Goal: Information Seeking & Learning: Get advice/opinions

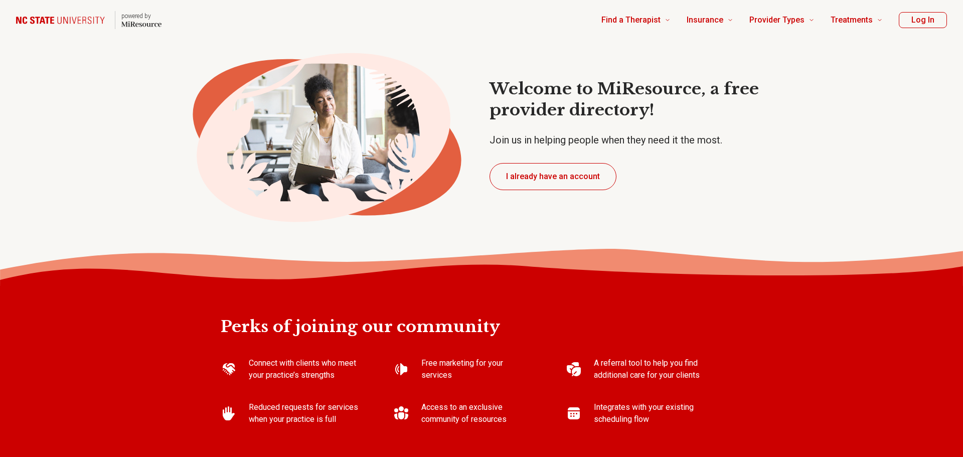
type textarea "*"
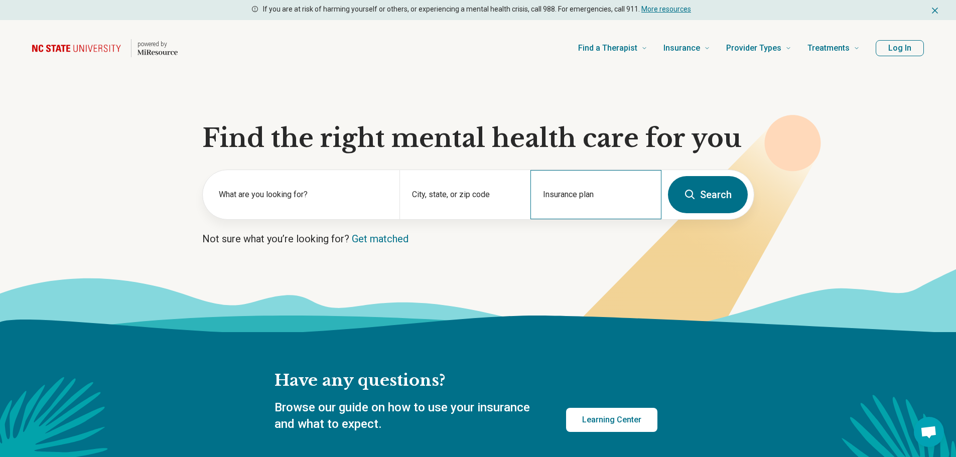
click at [607, 183] on div "Insurance plan" at bounding box center [595, 194] width 131 height 49
click at [599, 197] on input "Insurance plan" at bounding box center [596, 201] width 106 height 12
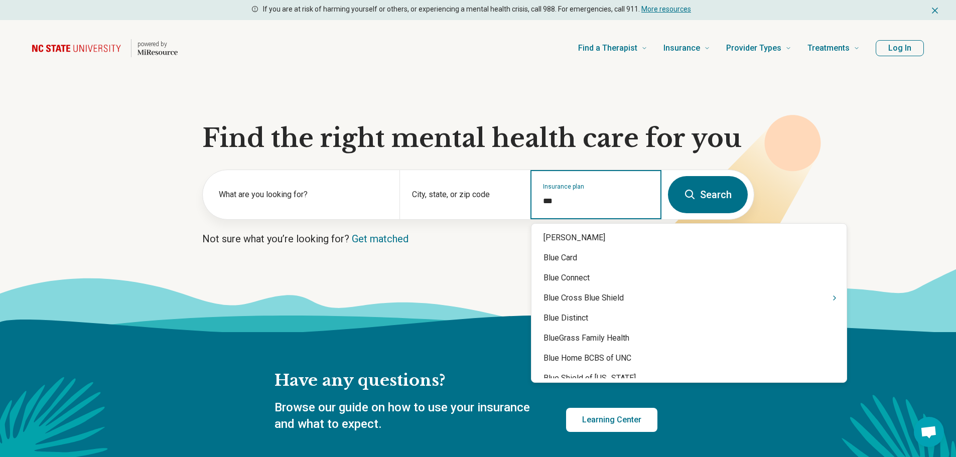
type input "****"
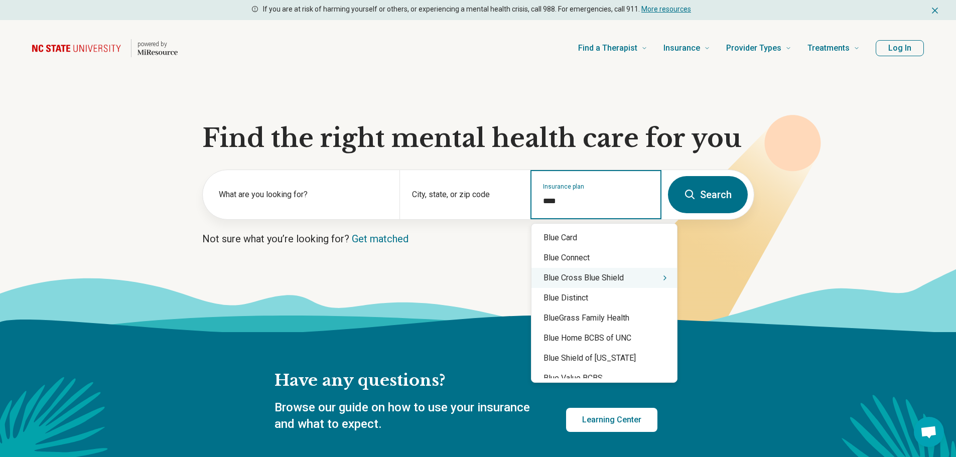
click at [664, 277] on icon "Suggestions" at bounding box center [665, 278] width 2 height 4
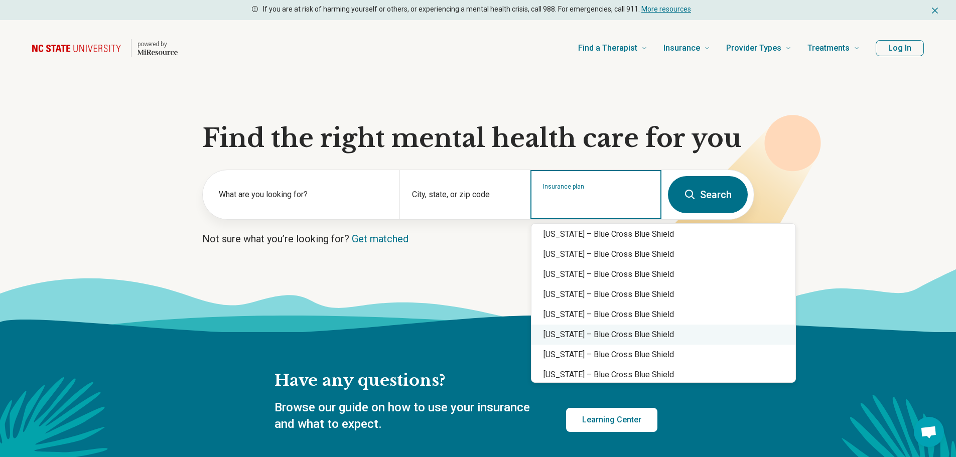
scroll to position [502, 0]
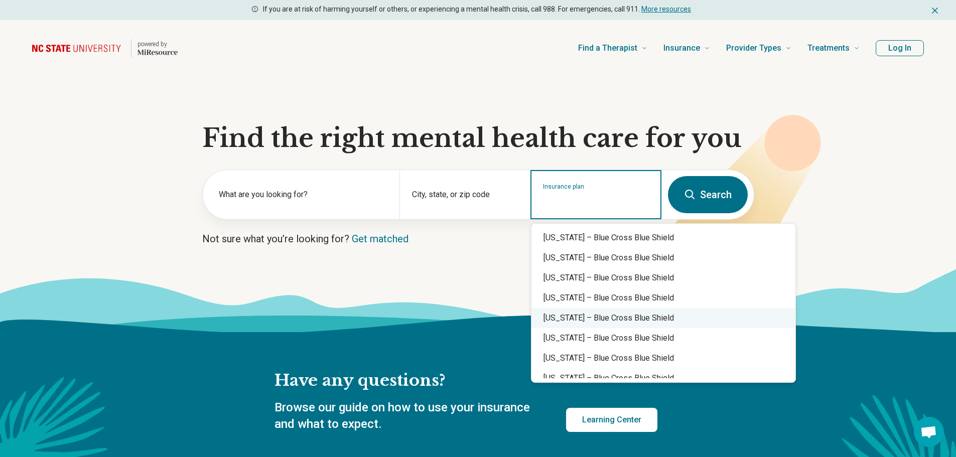
click at [638, 321] on div "North Carolina – Blue Cross Blue Shield" at bounding box center [663, 318] width 264 height 20
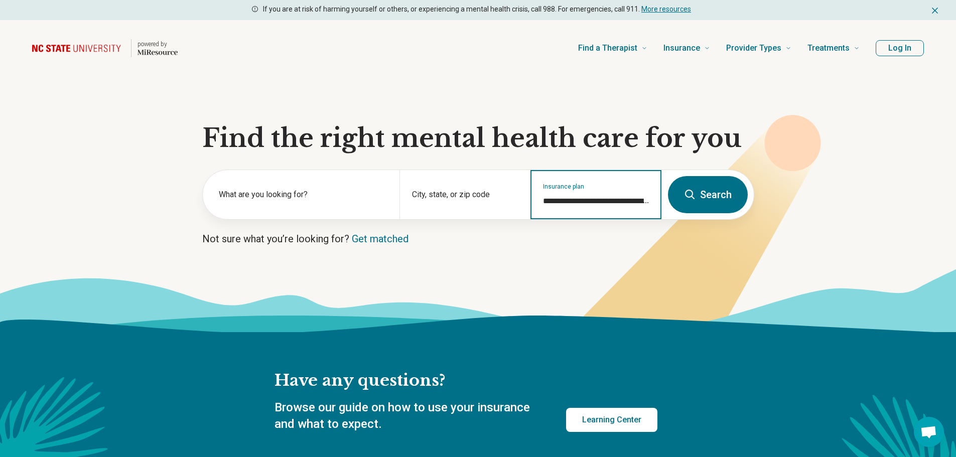
type input "**********"
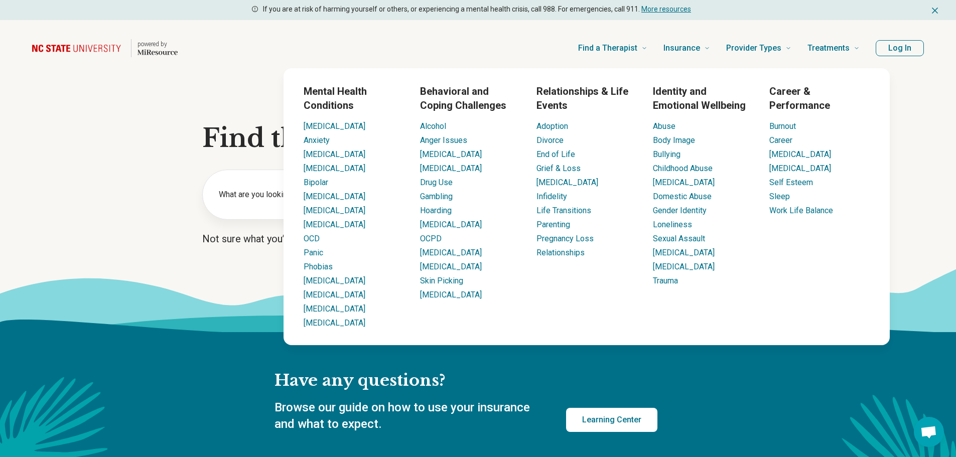
click at [198, 260] on section "**********" at bounding box center [478, 204] width 956 height 256
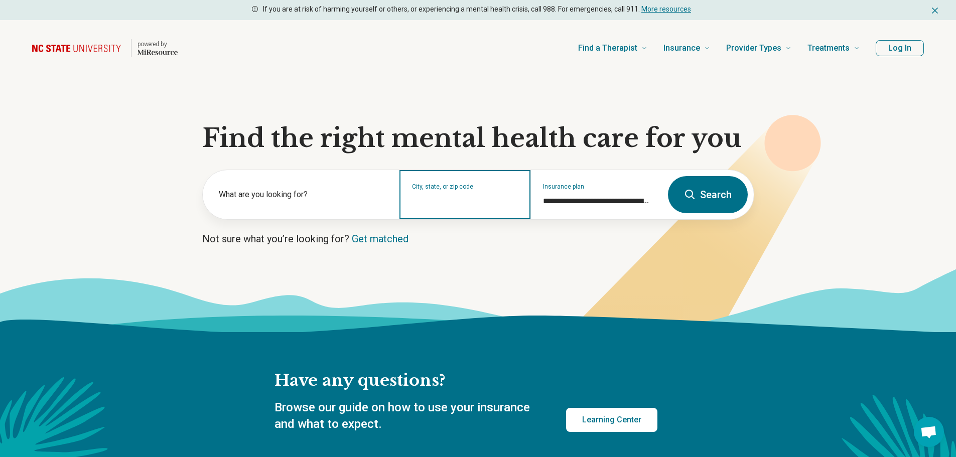
click at [445, 201] on input "City, state, or zip code" at bounding box center [465, 201] width 106 height 12
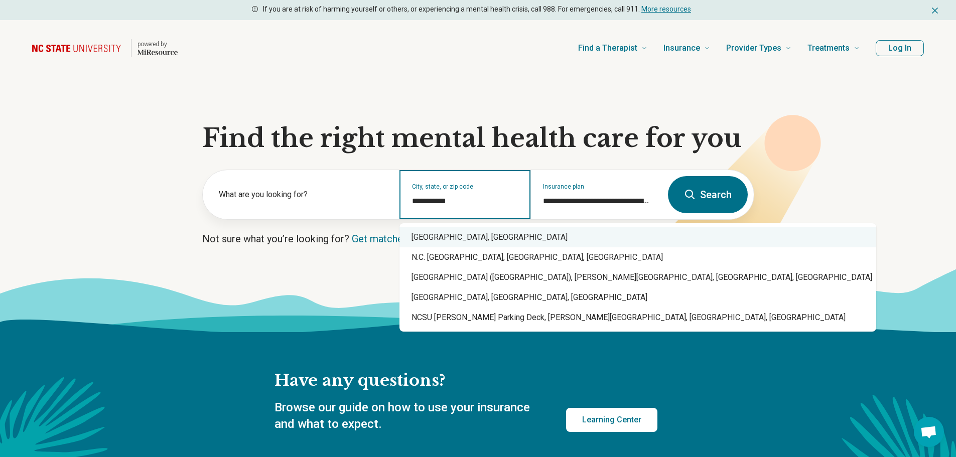
click at [448, 238] on div "Raleigh, NC" at bounding box center [637, 237] width 477 height 20
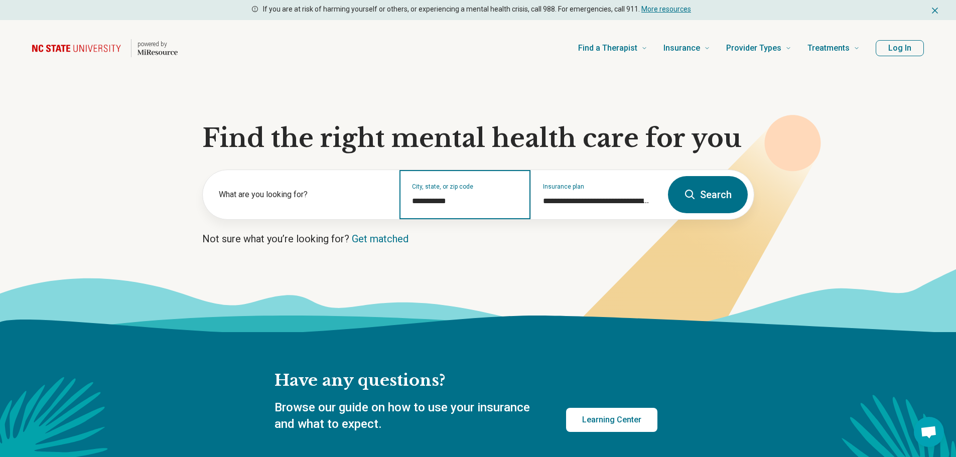
type input "**********"
click at [735, 204] on button "Search" at bounding box center [708, 194] width 80 height 37
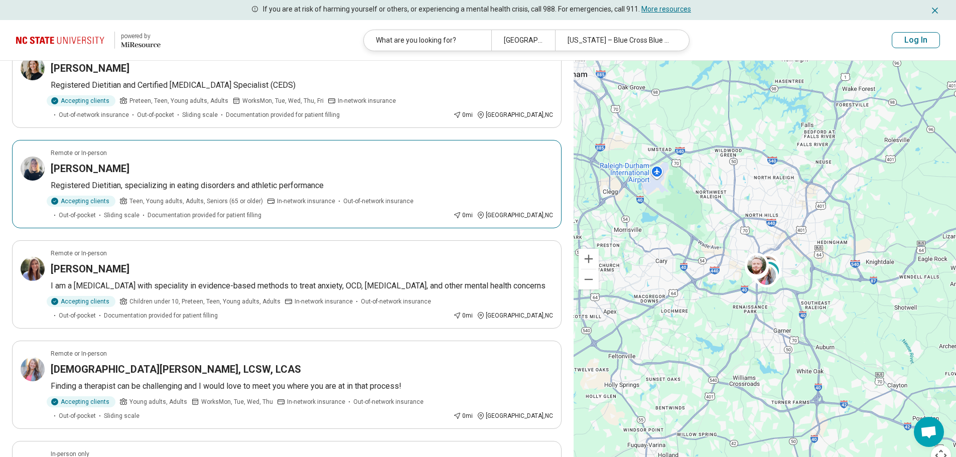
scroll to position [586, 0]
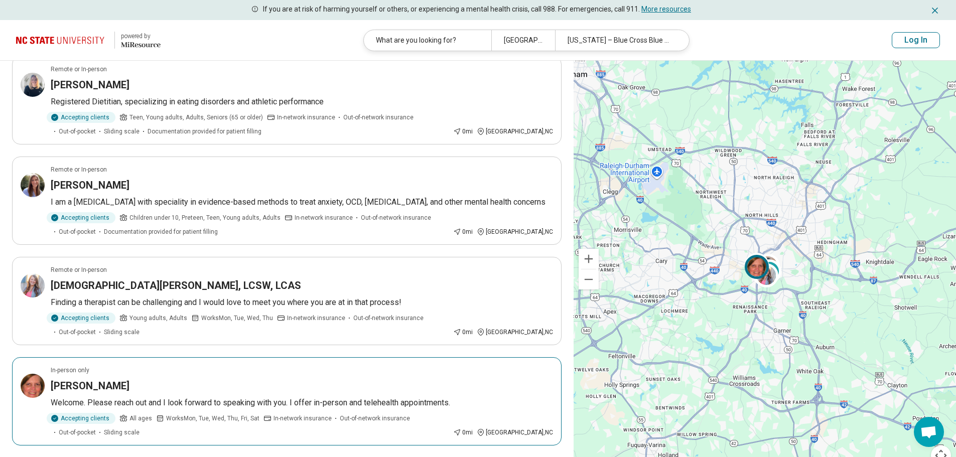
click at [84, 387] on h3 "Martha Rollins" at bounding box center [90, 386] width 79 height 14
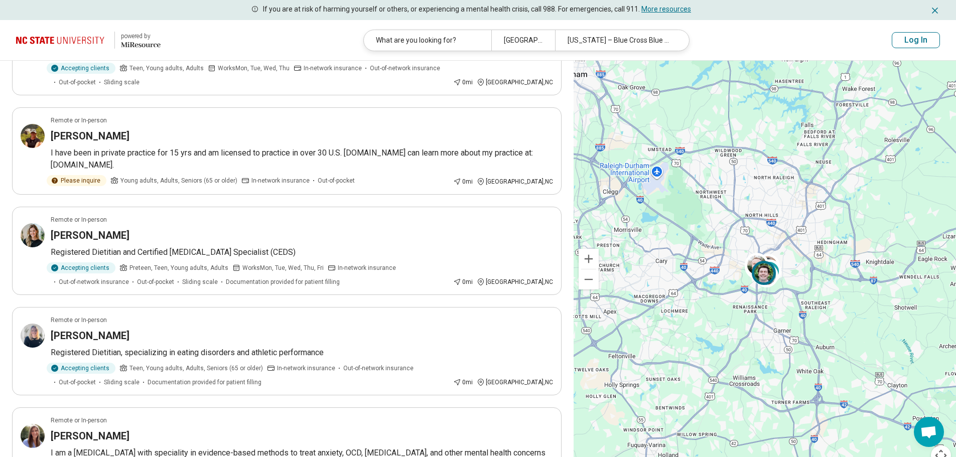
scroll to position [0, 0]
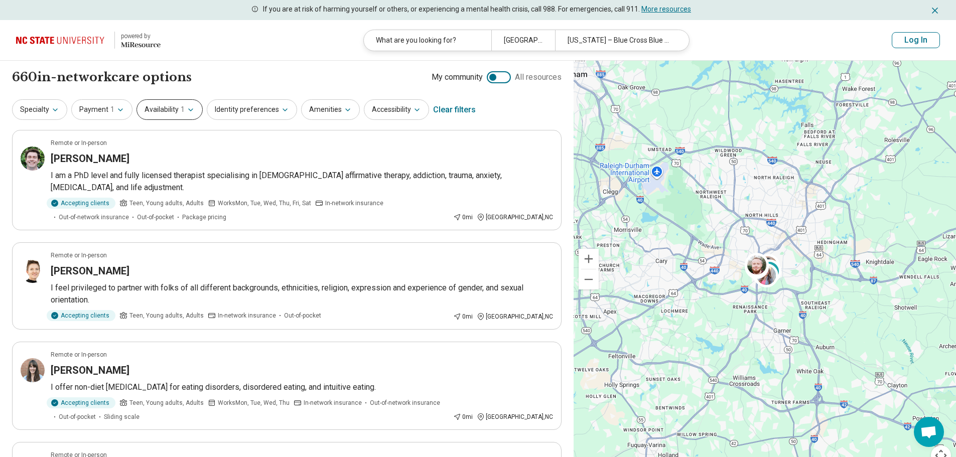
click at [174, 109] on button "Availability 1" at bounding box center [169, 109] width 66 height 21
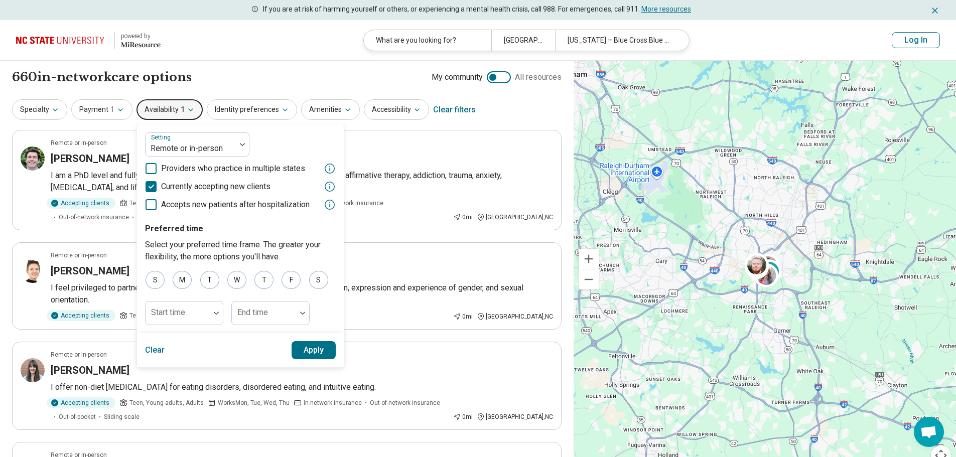
drag, startPoint x: 316, startPoint y: 281, endPoint x: 272, endPoint y: 279, distance: 43.7
click at [315, 281] on div "S" at bounding box center [318, 280] width 19 height 18
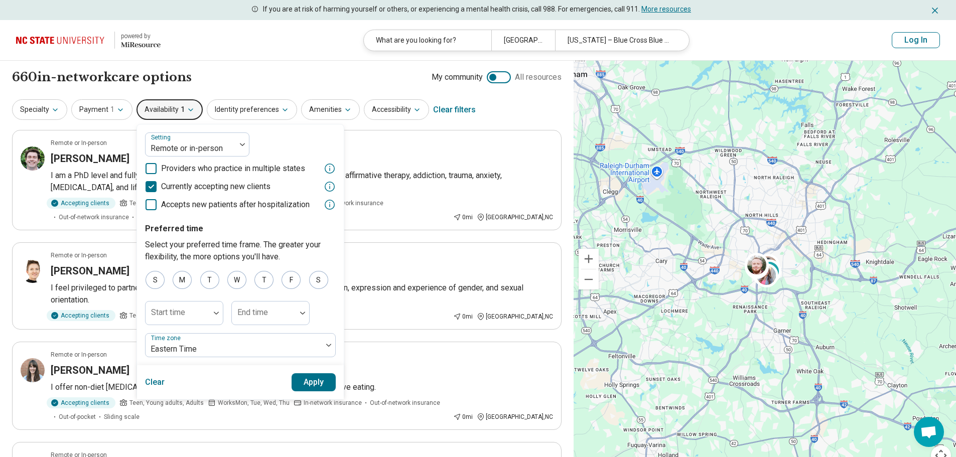
click at [157, 284] on div "S" at bounding box center [155, 280] width 19 height 18
click at [148, 283] on div "S" at bounding box center [155, 280] width 19 height 18
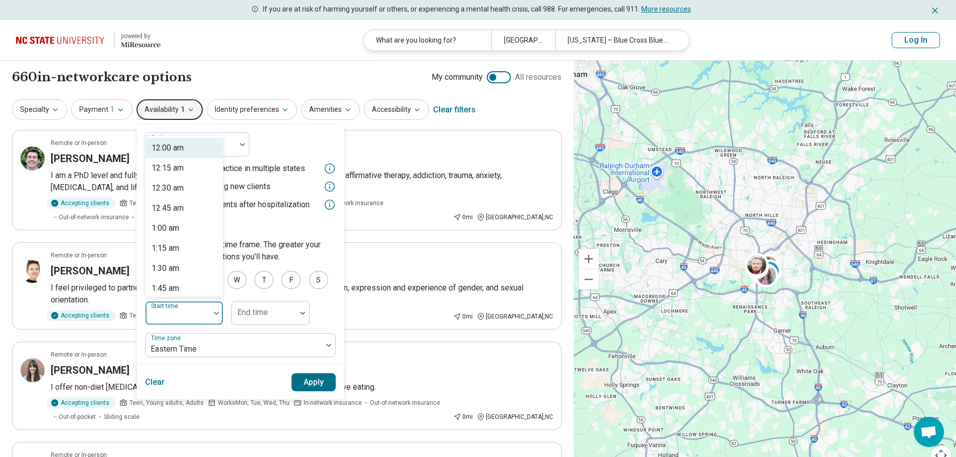
click at [203, 308] on div "96 results available. Use Up and Down to choose options, press Enter to select …" at bounding box center [184, 313] width 78 height 24
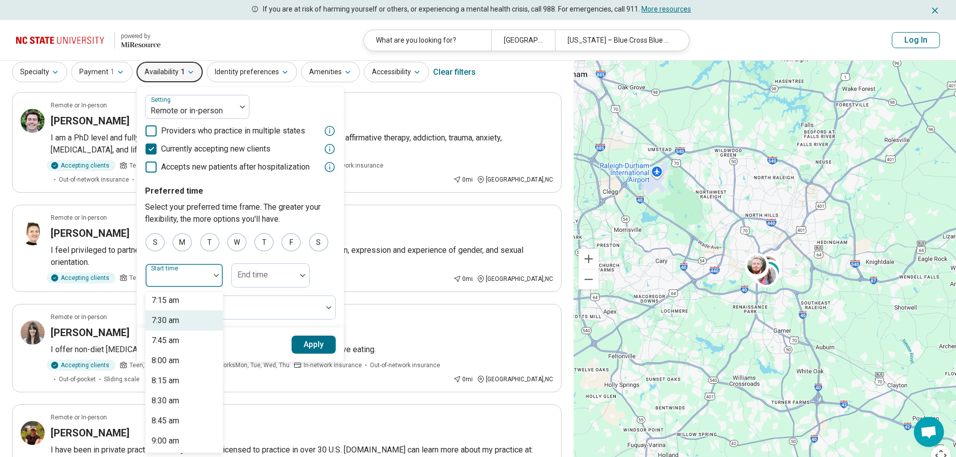
scroll to position [669, 0]
click at [181, 354] on div "9:00 am" at bounding box center [184, 358] width 77 height 20
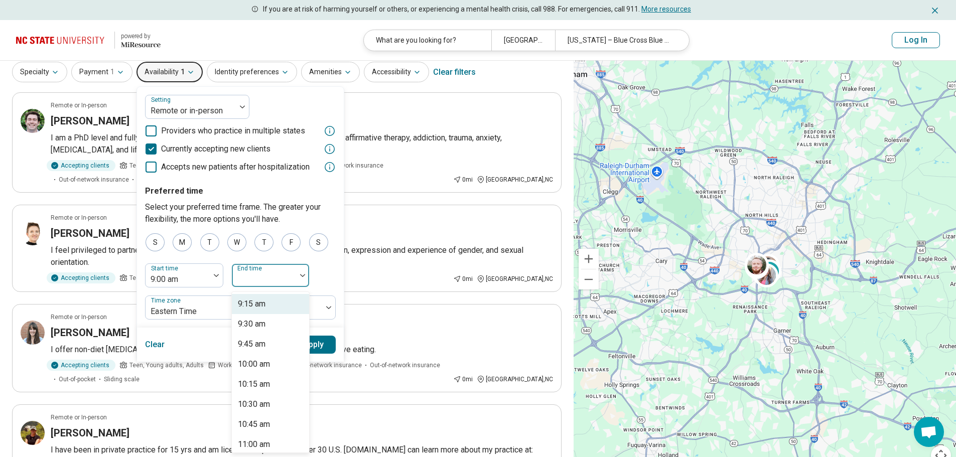
click at [270, 278] on div at bounding box center [264, 279] width 56 height 14
click at [265, 356] on div "12:00 pm" at bounding box center [254, 358] width 33 height 12
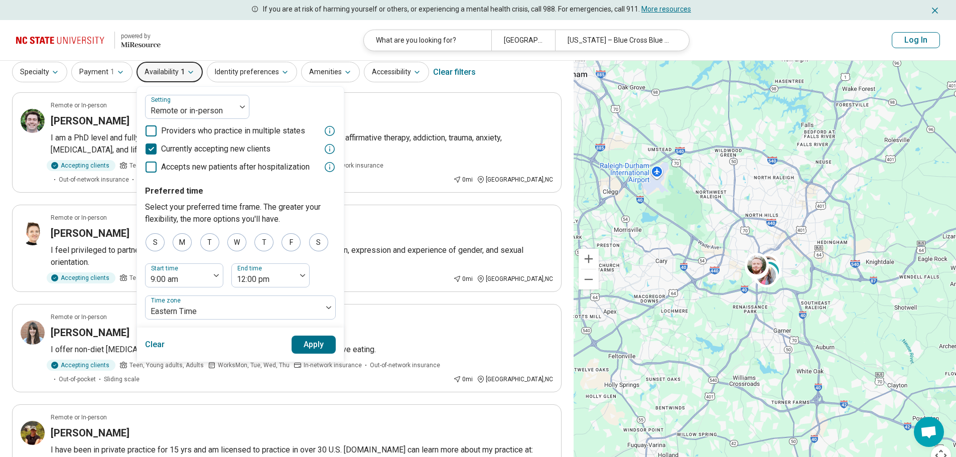
click at [305, 346] on button "Apply" at bounding box center [314, 345] width 45 height 18
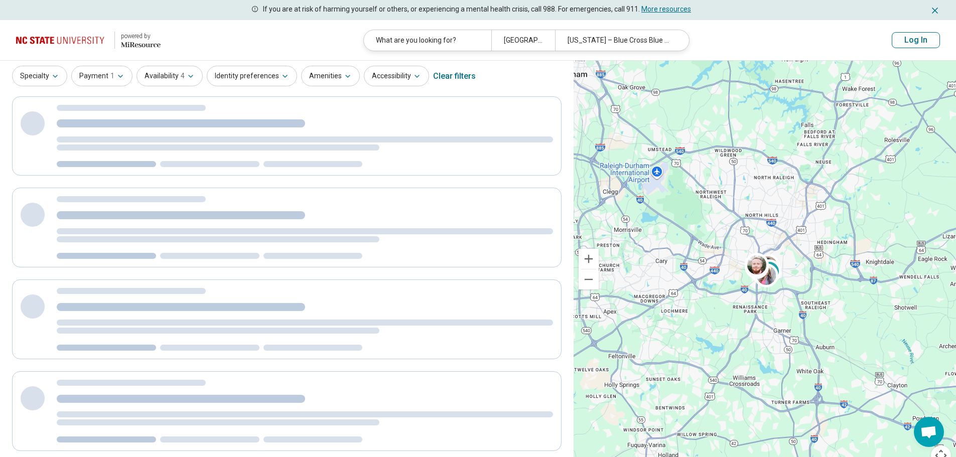
scroll to position [0, 0]
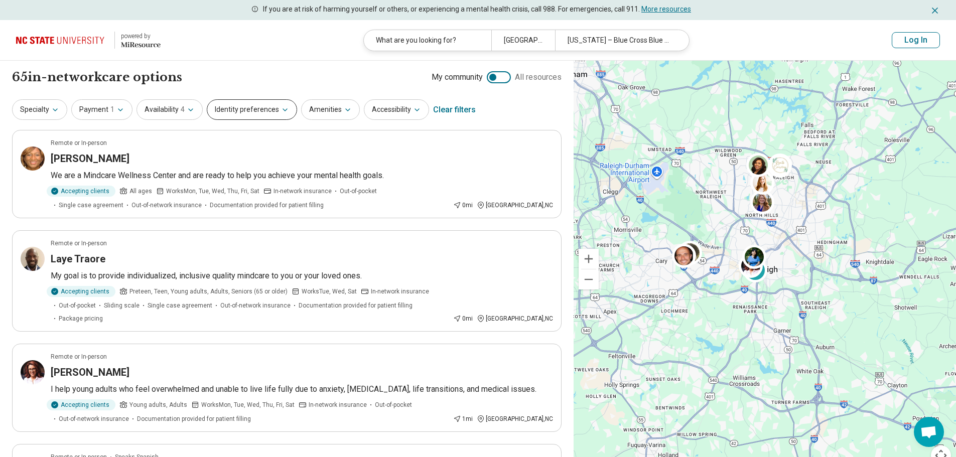
click at [256, 108] on button "Identity preferences" at bounding box center [252, 109] width 90 height 21
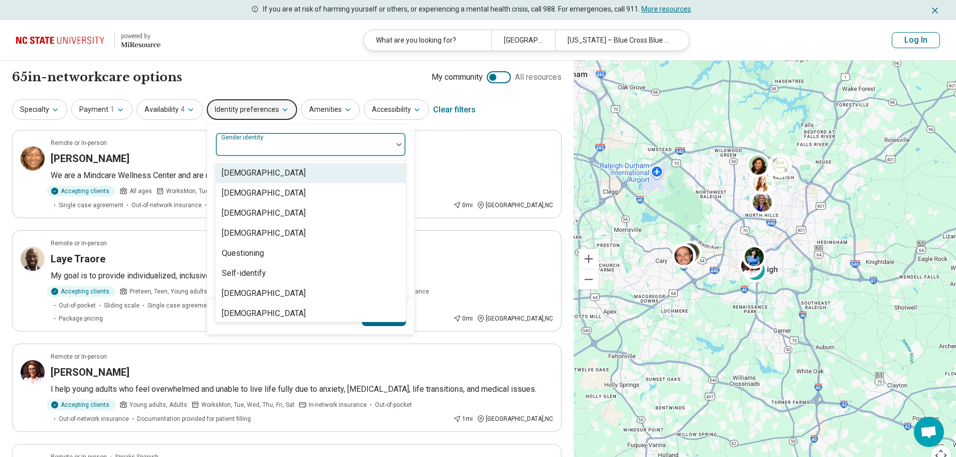
click at [303, 141] on div at bounding box center [304, 144] width 177 height 22
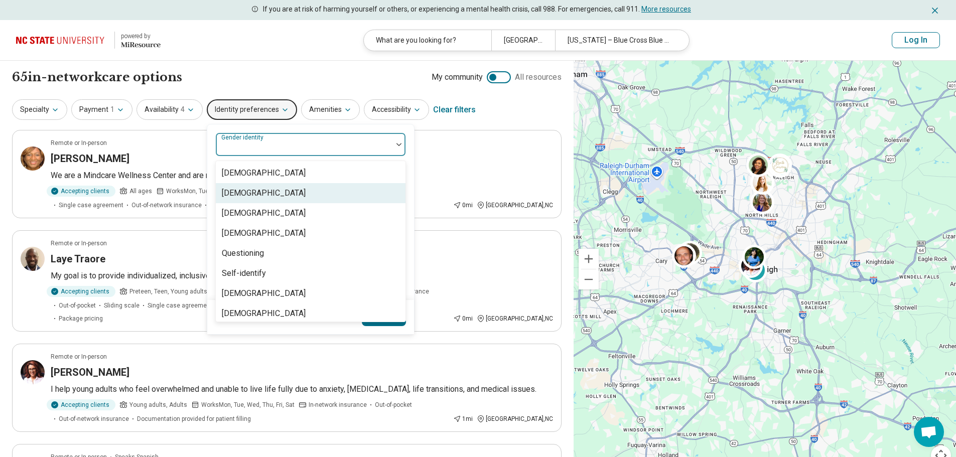
click at [313, 191] on div "[DEMOGRAPHIC_DATA]" at bounding box center [311, 193] width 190 height 20
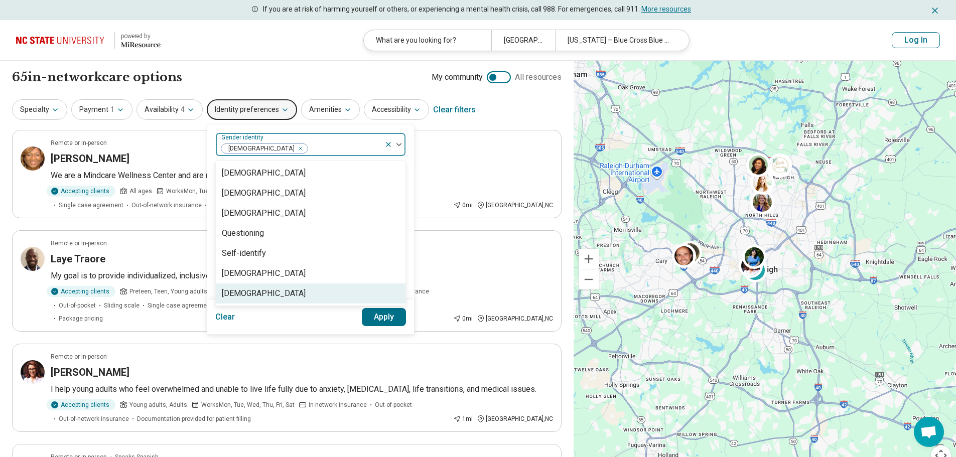
click at [293, 295] on div "Transgender Woman" at bounding box center [264, 294] width 84 height 12
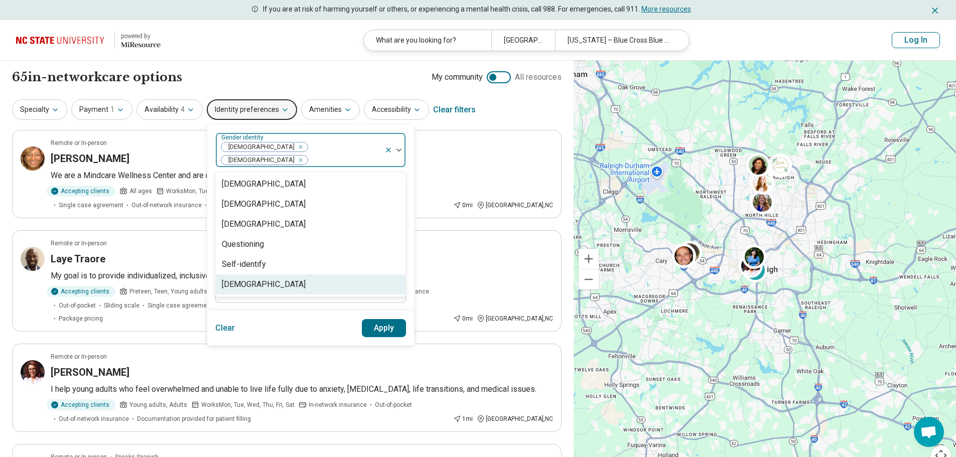
click at [394, 319] on button "Apply" at bounding box center [384, 328] width 45 height 18
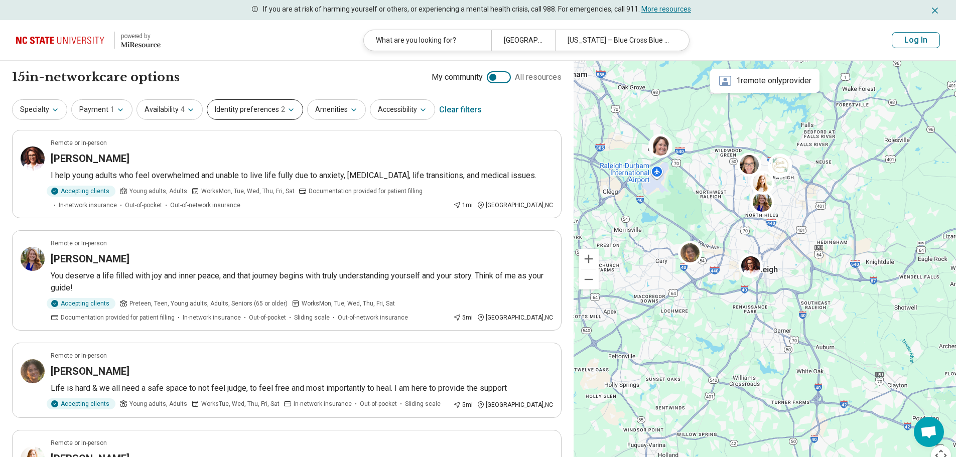
click at [281, 105] on span "2" at bounding box center [283, 109] width 4 height 11
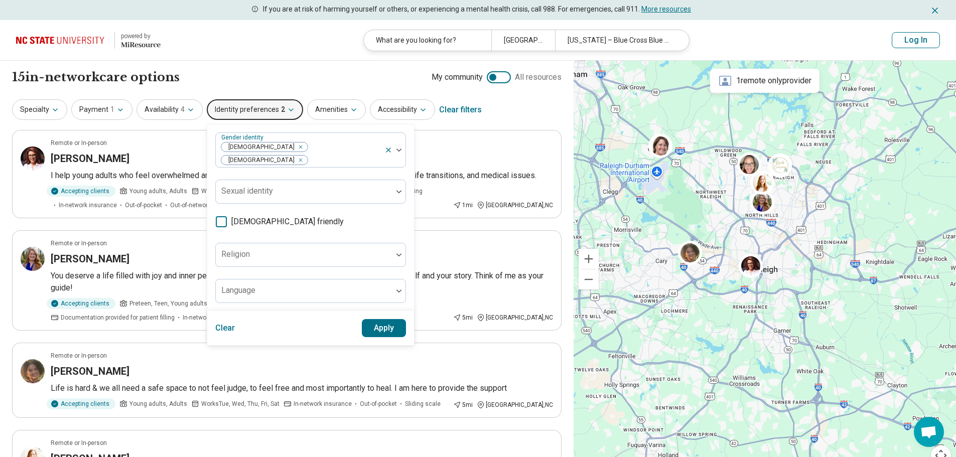
click at [217, 216] on icon at bounding box center [221, 221] width 11 height 11
click at [386, 319] on button "Apply" at bounding box center [384, 328] width 45 height 18
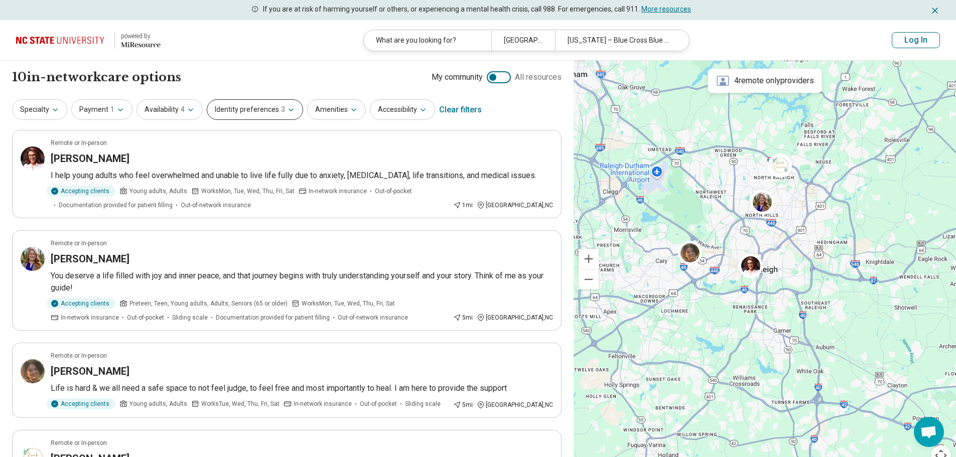
click at [234, 110] on button "Identity preferences 3" at bounding box center [255, 109] width 96 height 21
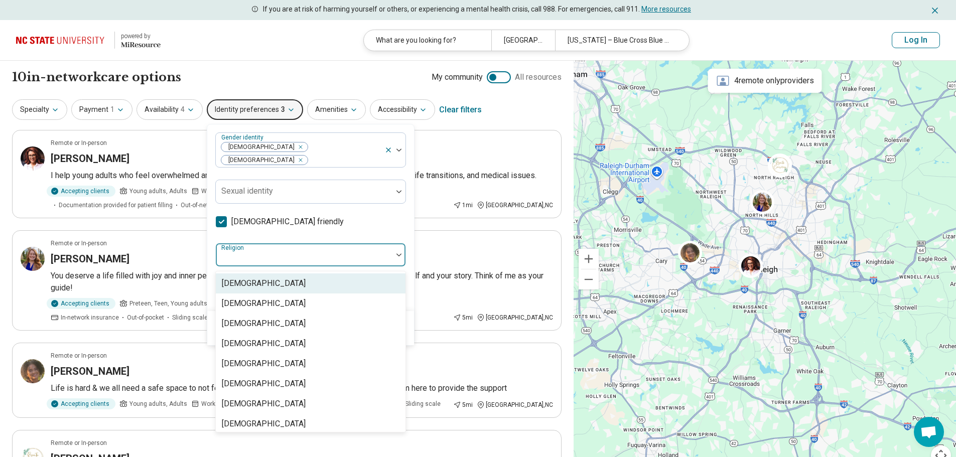
click at [294, 244] on div at bounding box center [304, 255] width 177 height 22
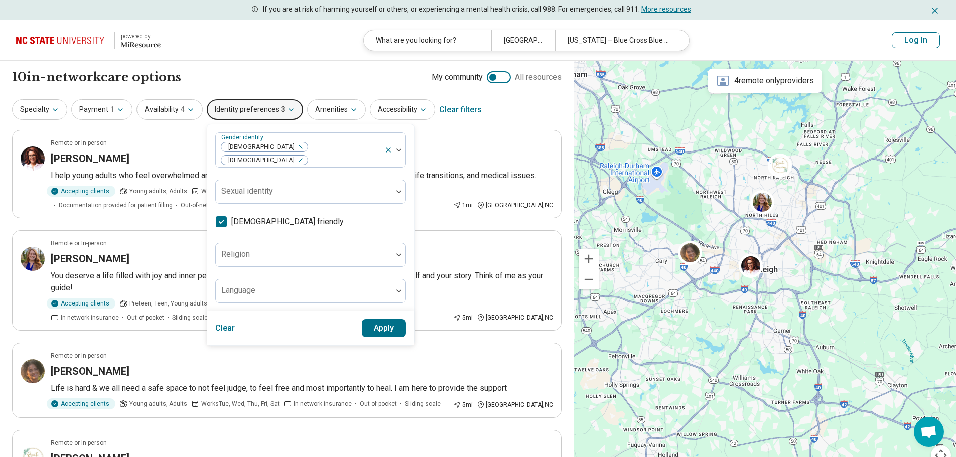
click at [369, 213] on div "Gender identity Transgender Woman Cisgender Woman Sexual identity LGBTQIA+ frie…" at bounding box center [310, 217] width 191 height 171
click at [318, 244] on div at bounding box center [304, 255] width 177 height 22
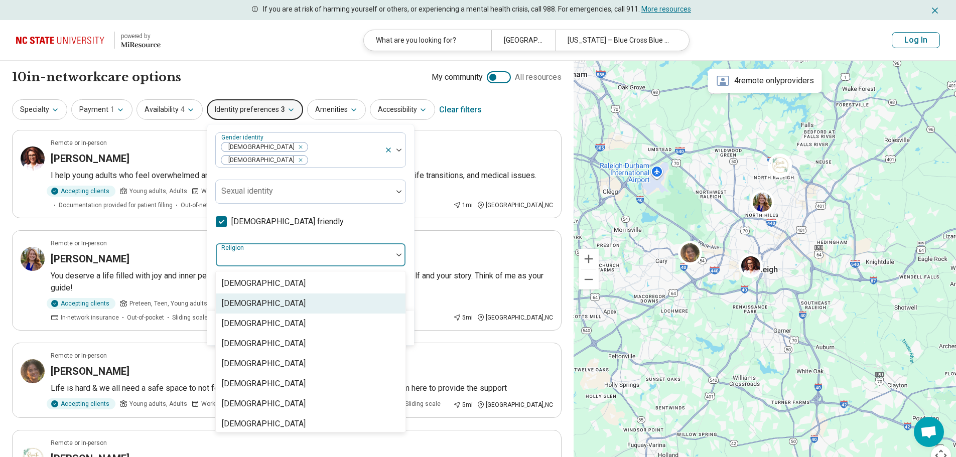
click at [265, 294] on div "Atheism" at bounding box center [311, 304] width 190 height 20
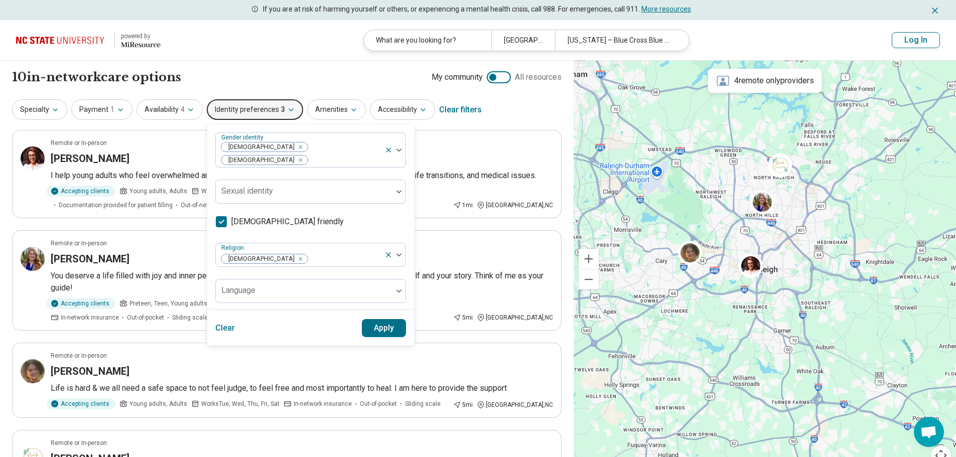
click at [353, 219] on div "Gender identity Transgender Woman Cisgender Woman Sexual identity LGBTQIA+ frie…" at bounding box center [310, 217] width 191 height 171
click at [382, 319] on button "Apply" at bounding box center [384, 328] width 45 height 18
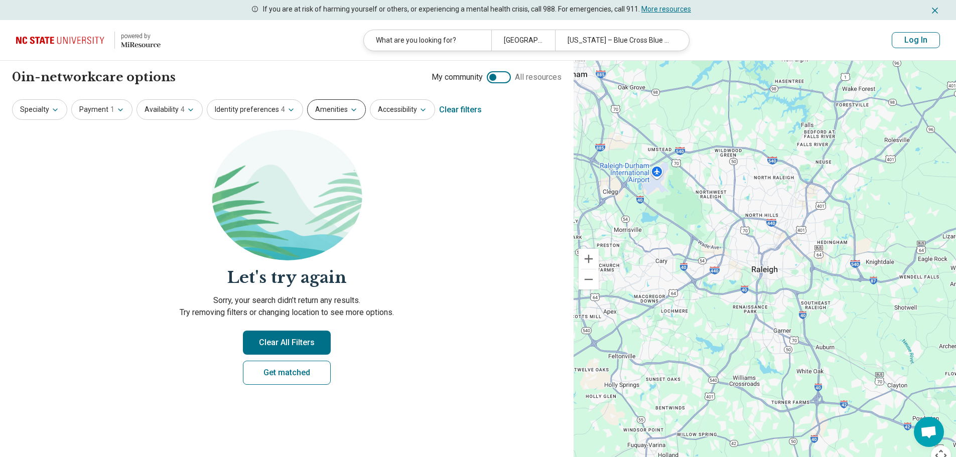
click at [322, 114] on button "Amenities" at bounding box center [336, 109] width 59 height 21
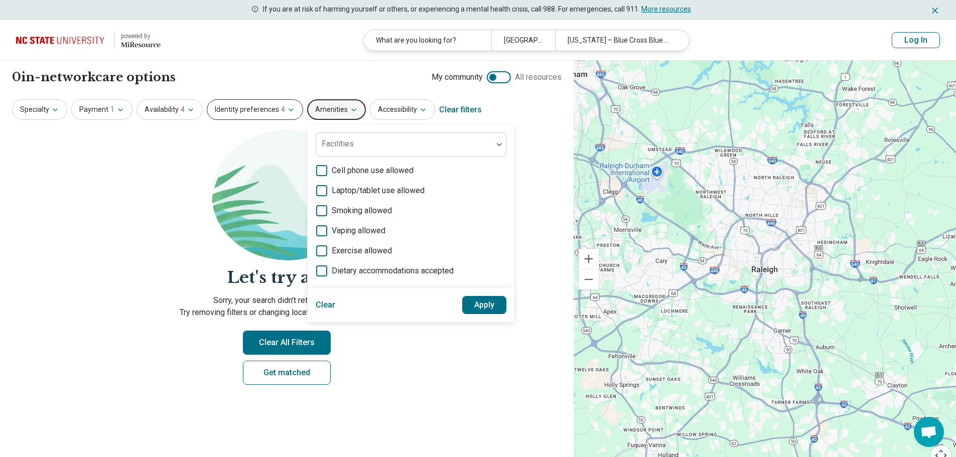
click at [281, 108] on span "4" at bounding box center [283, 109] width 4 height 11
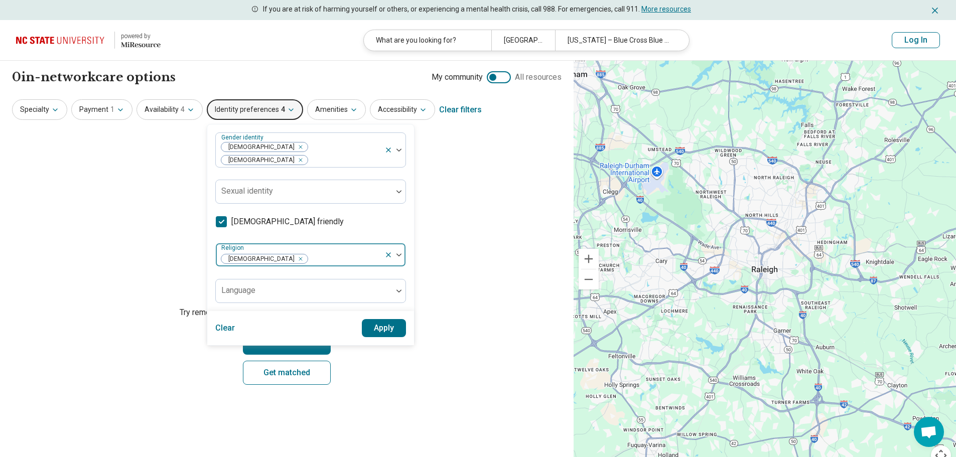
click at [297, 257] on icon "Remove [object Object]" at bounding box center [299, 259] width 4 height 4
click at [374, 319] on button "Apply" at bounding box center [384, 328] width 45 height 18
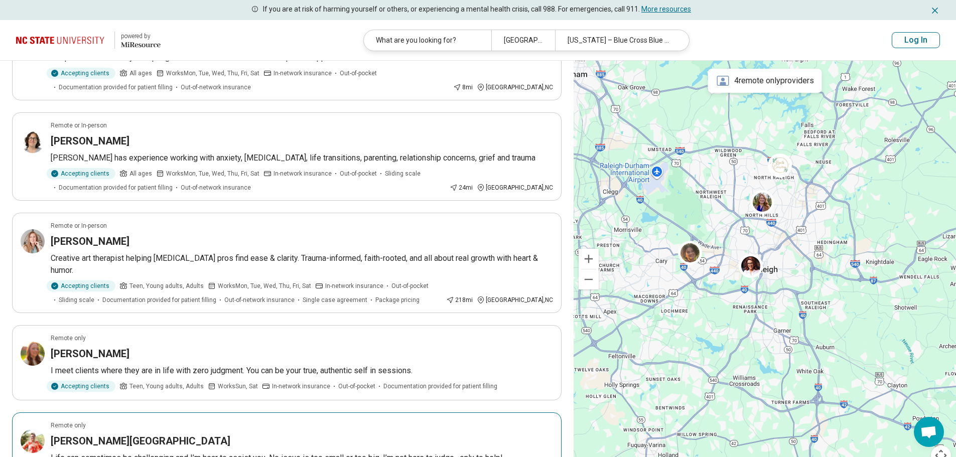
scroll to position [586, 0]
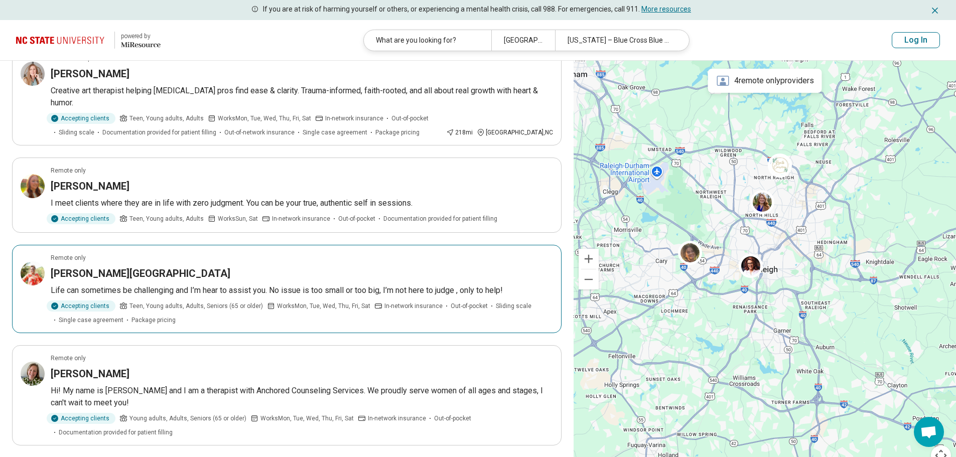
click at [129, 266] on h3 "Malissa Truesdale-Crawford" at bounding box center [141, 273] width 180 height 14
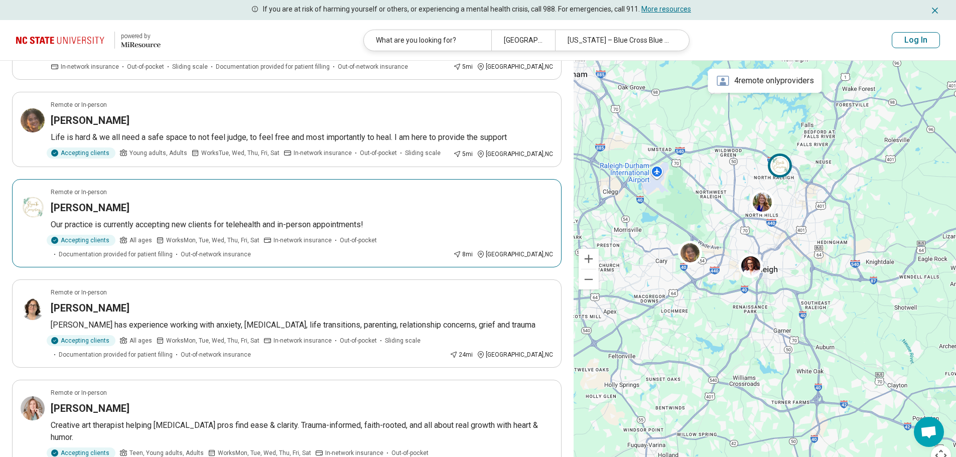
scroll to position [0, 0]
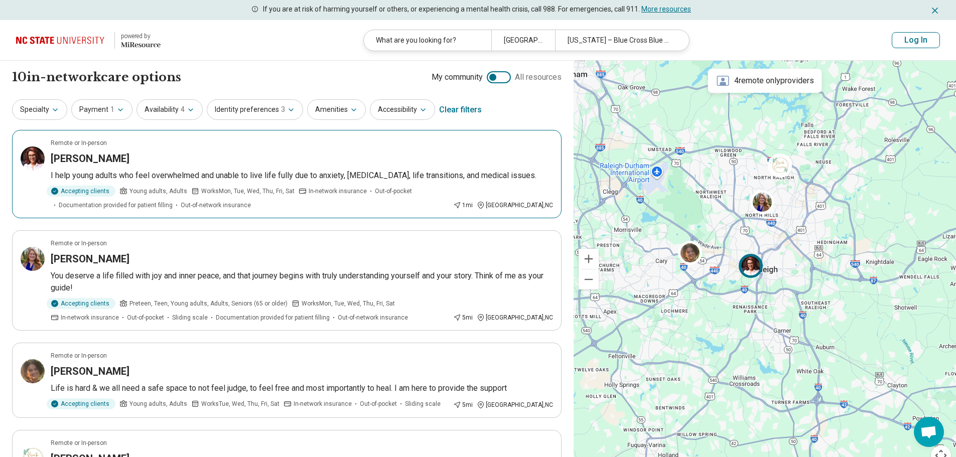
click at [52, 157] on h3 "[PERSON_NAME]" at bounding box center [90, 159] width 79 height 14
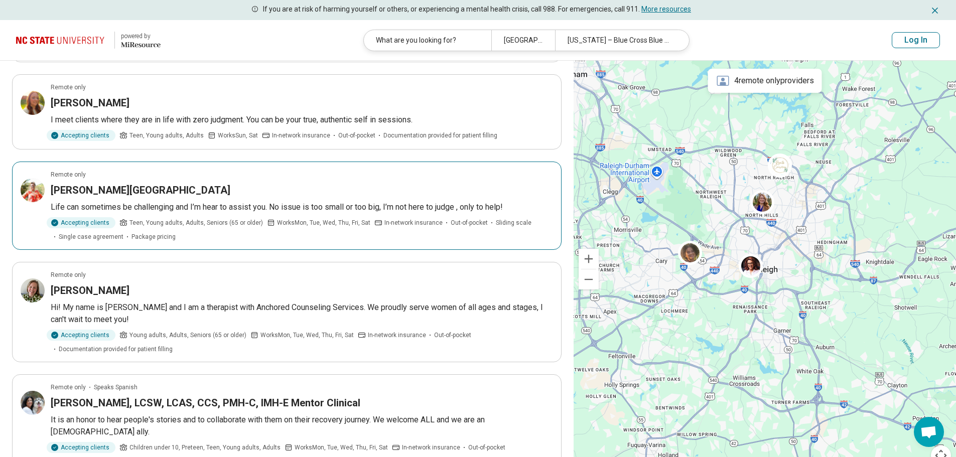
scroll to position [753, 0]
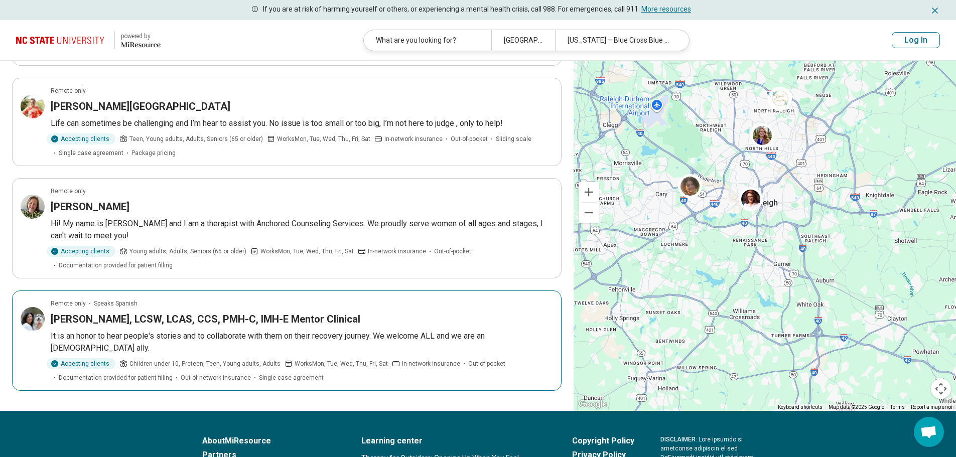
click at [245, 312] on h3 "Donna L Donato, LCSW, LCAS, CCS, PMH-C, IMH-E Mentor Clinical" at bounding box center [206, 319] width 310 height 14
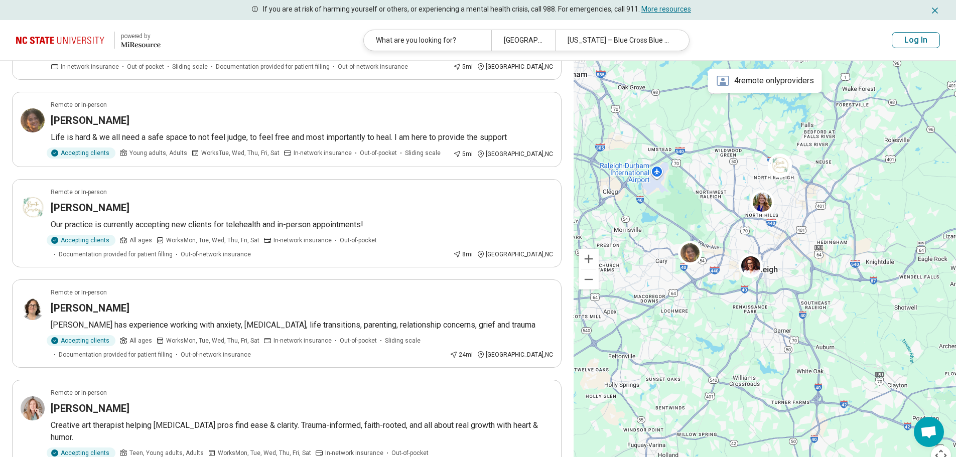
scroll to position [0, 0]
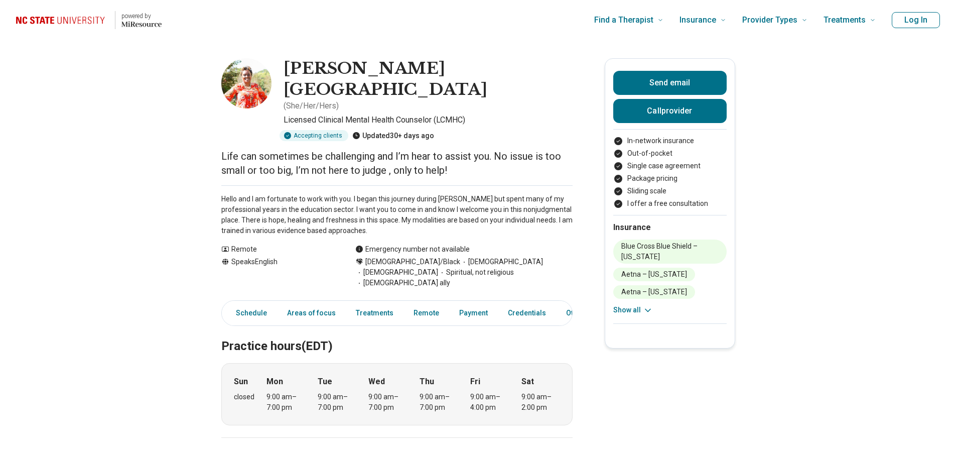
click at [244, 92] on img at bounding box center [246, 83] width 50 height 50
click at [331, 67] on h1 "[PERSON_NAME][GEOGRAPHIC_DATA]" at bounding box center [428, 79] width 289 height 42
click at [635, 310] on button "Show all" at bounding box center [633, 310] width 40 height 11
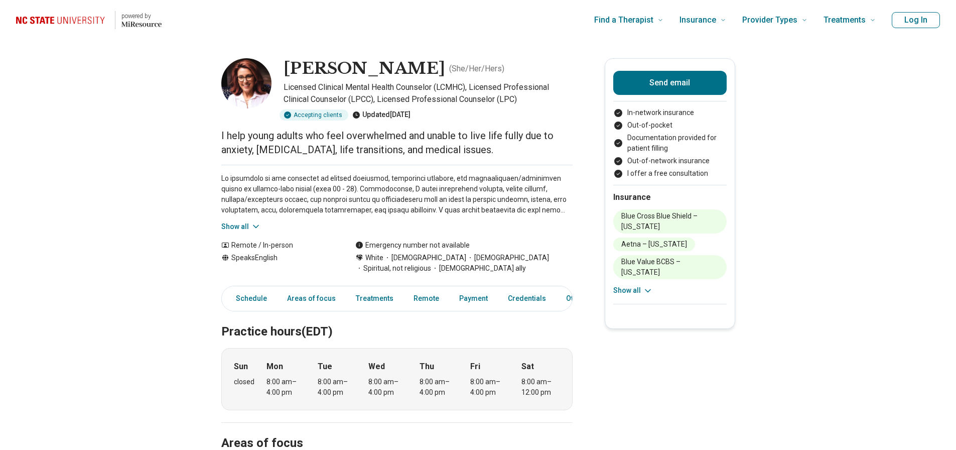
click at [240, 83] on img at bounding box center [246, 83] width 50 height 50
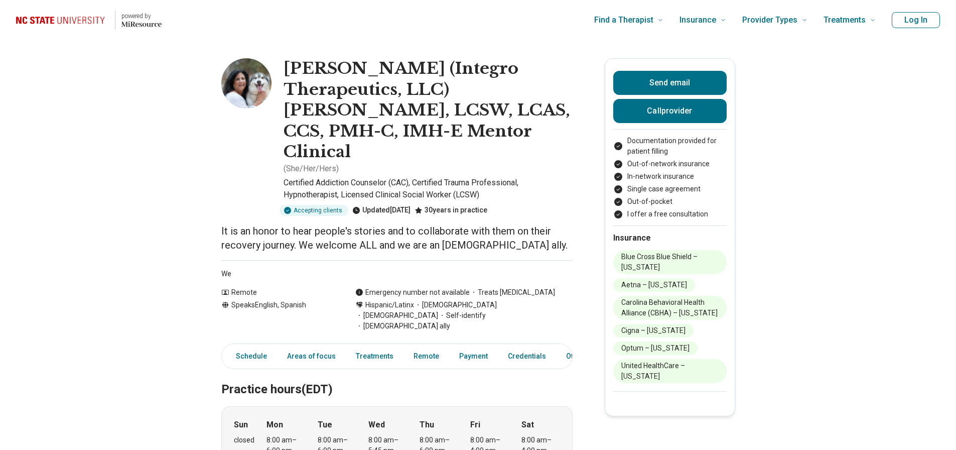
click at [254, 82] on img at bounding box center [246, 83] width 50 height 50
